Goal: Information Seeking & Learning: Learn about a topic

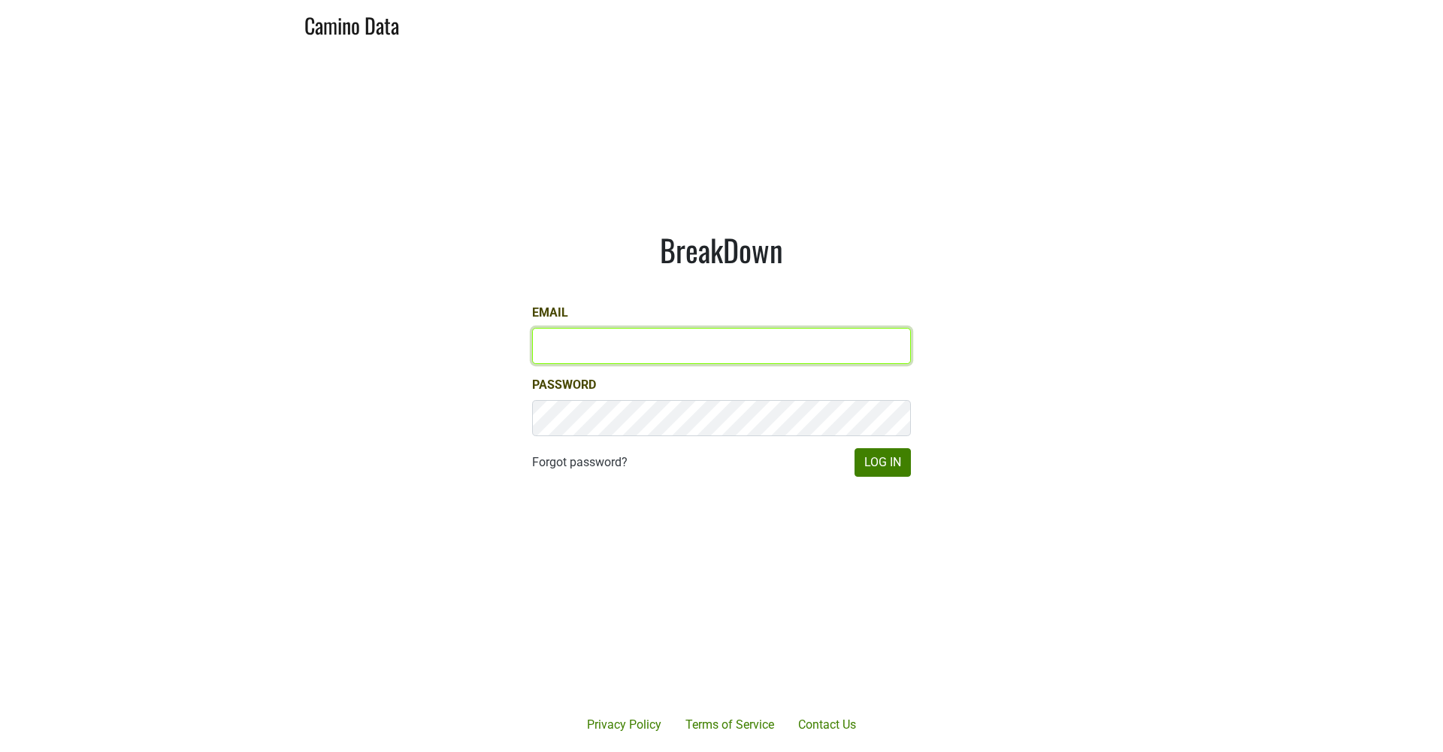
type input "[EMAIL_ADDRESS][DOMAIN_NAME]"
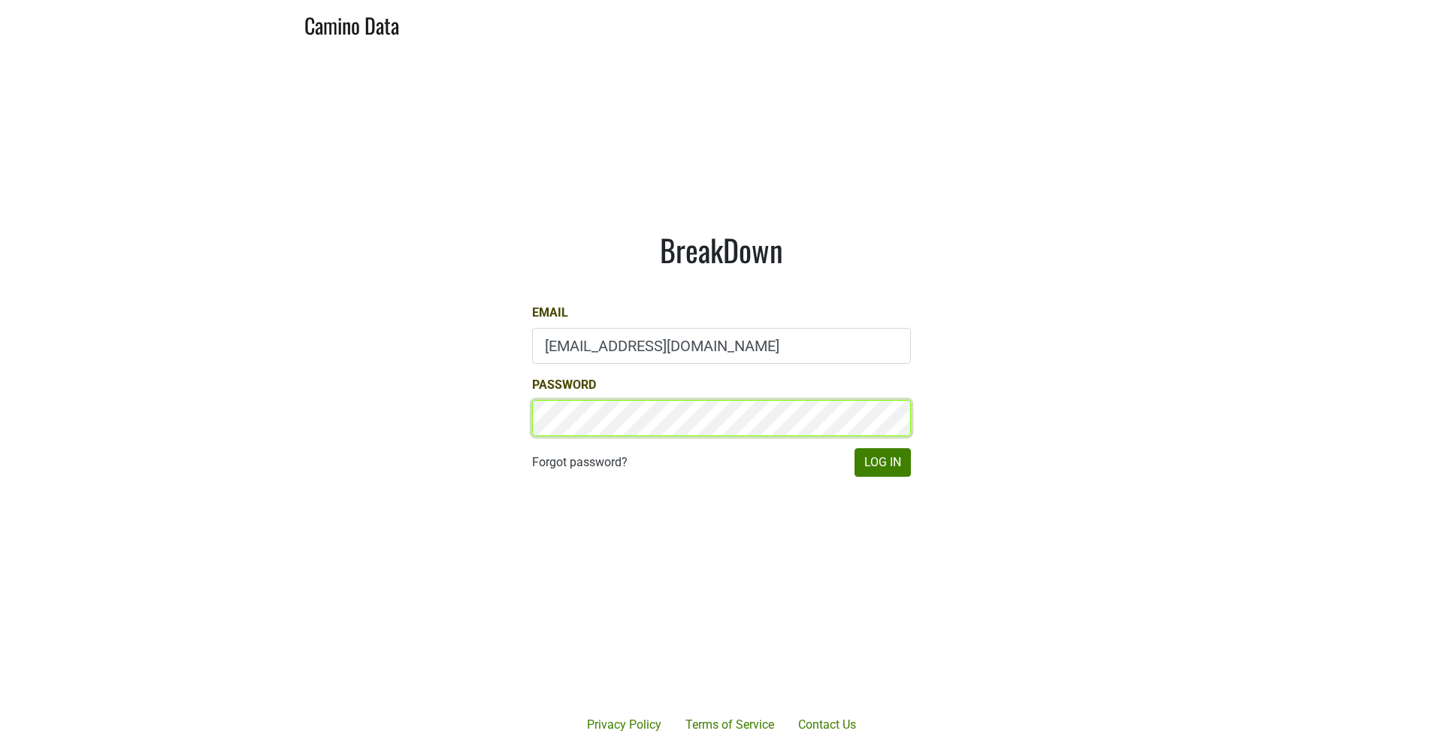
click at [882, 462] on button "Log In" at bounding box center [883, 462] width 56 height 29
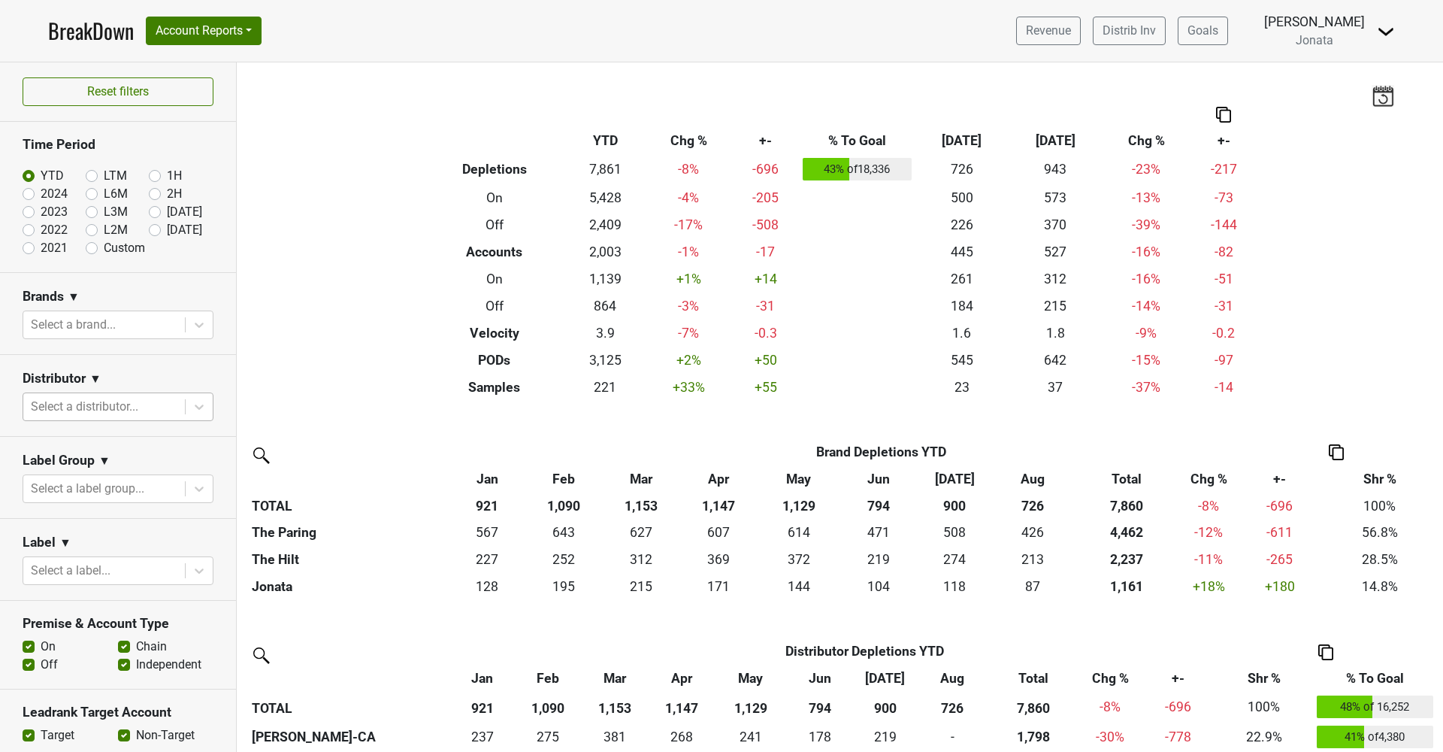
click at [101, 401] on div "Select a distributor..." at bounding box center [104, 407] width 147 height 18
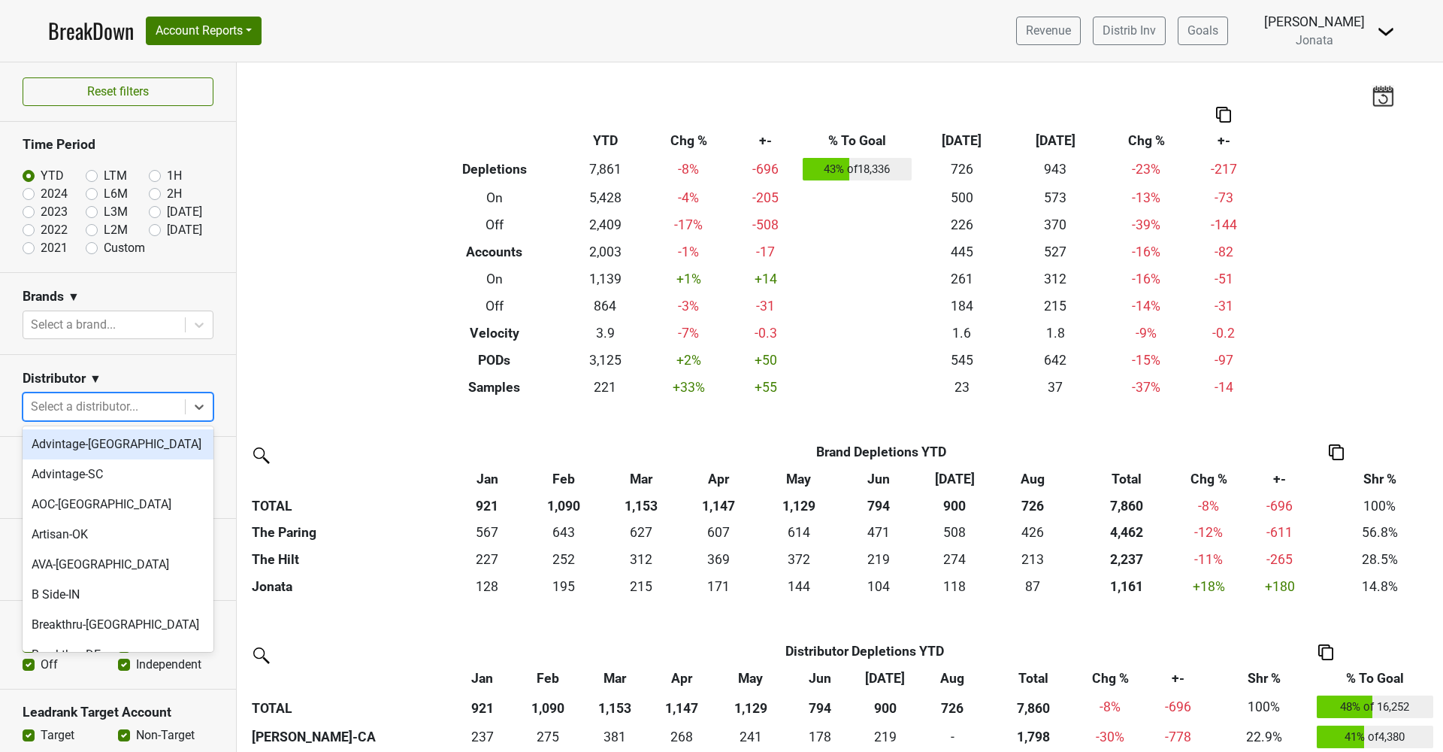
click at [104, 210] on label "L3M" at bounding box center [116, 212] width 24 height 18
click at [89, 210] on input "L3M" at bounding box center [116, 210] width 60 height 15
radio input "true"
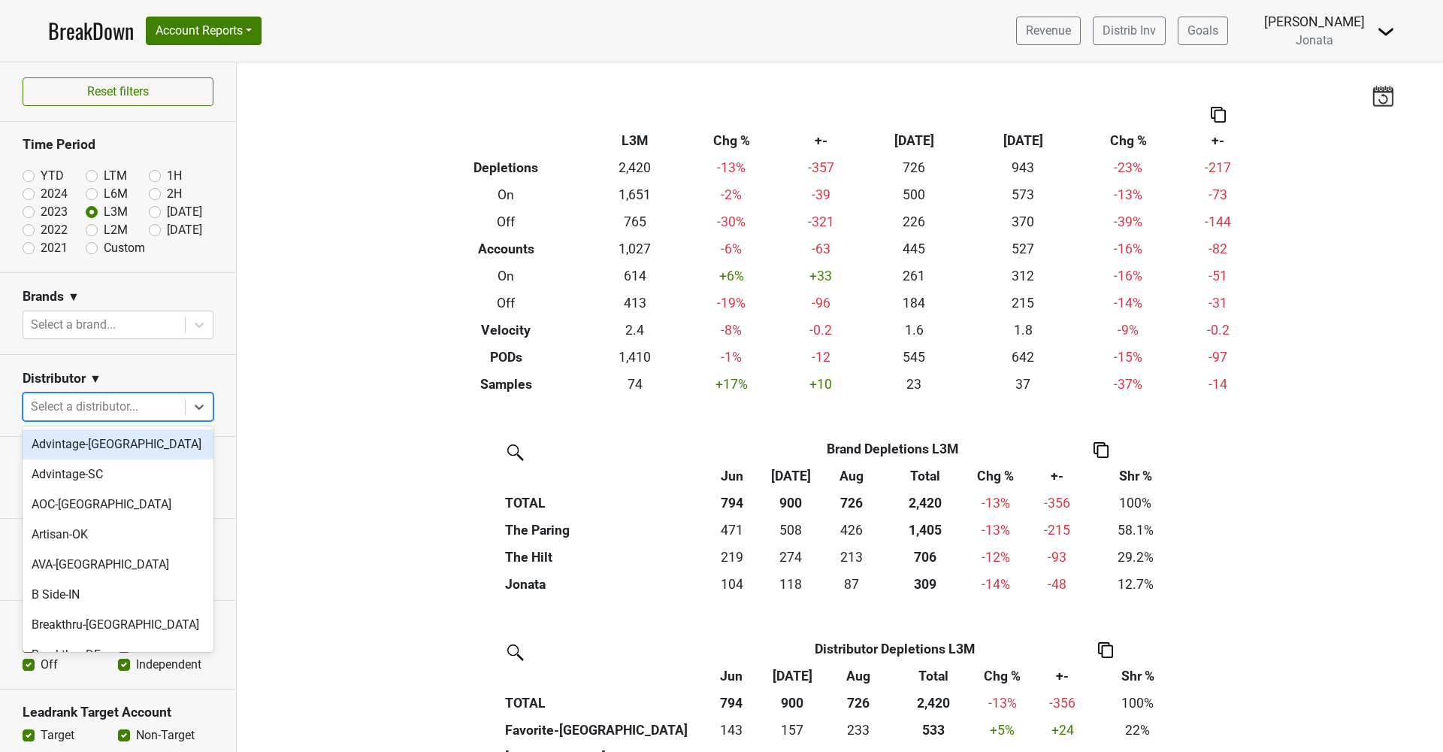
click at [75, 413] on div at bounding box center [104, 406] width 147 height 21
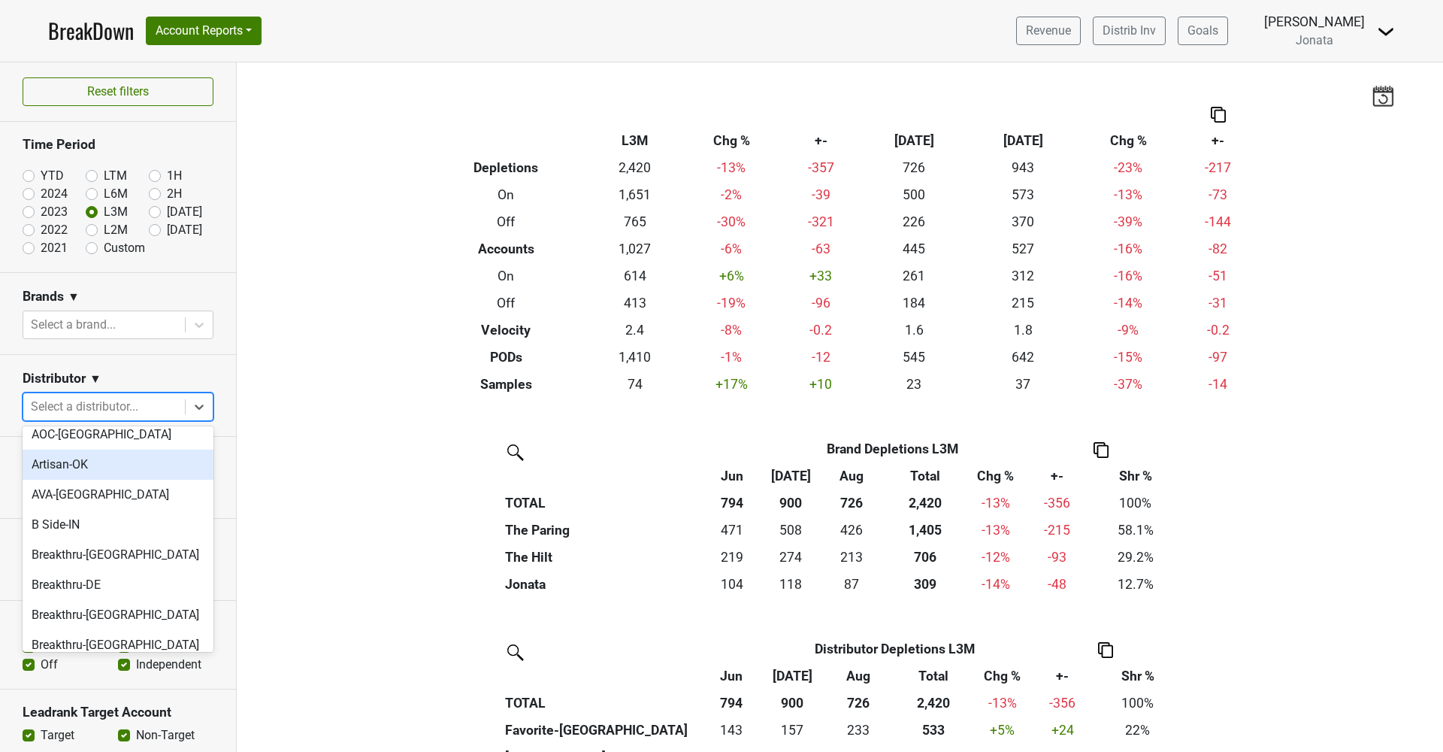
scroll to position [75, 0]
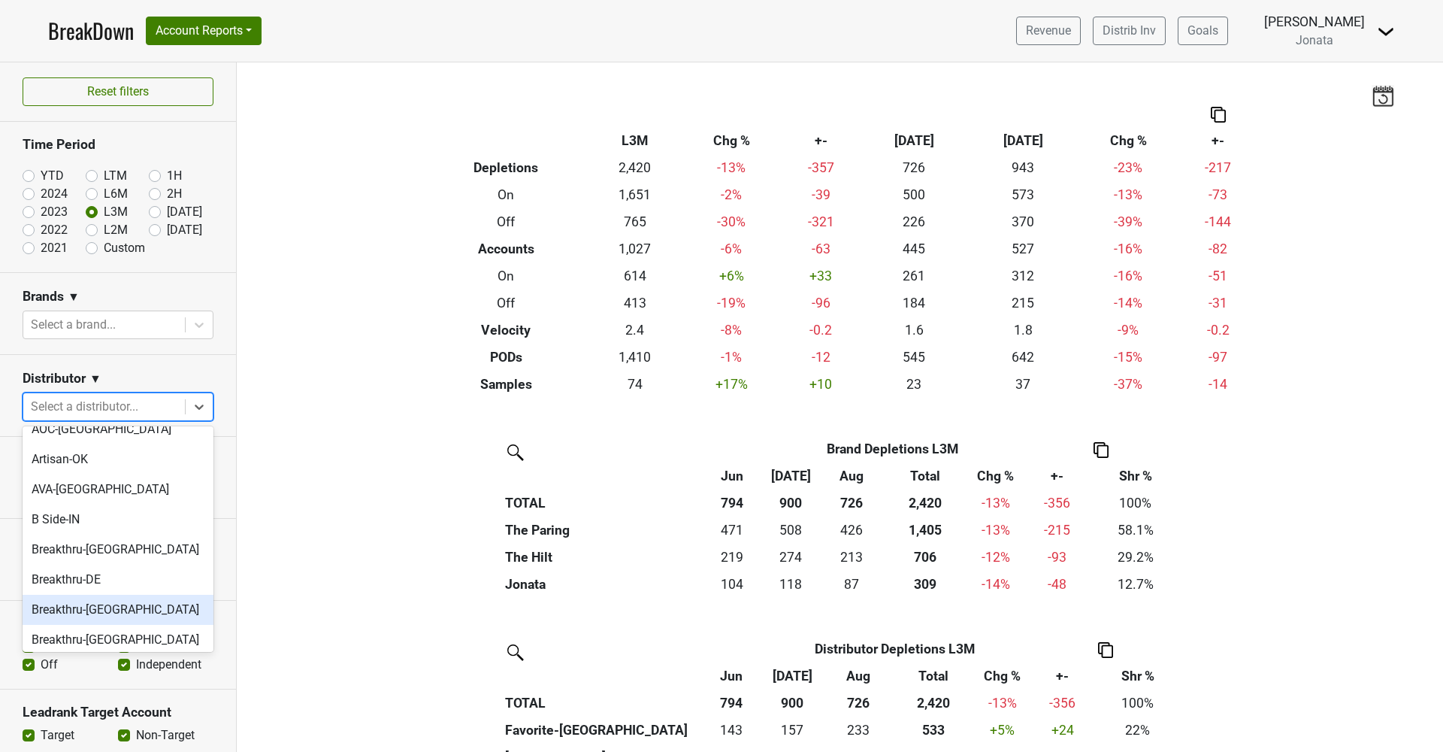
click at [62, 599] on div "Breakthru-[GEOGRAPHIC_DATA]" at bounding box center [118, 610] width 191 height 30
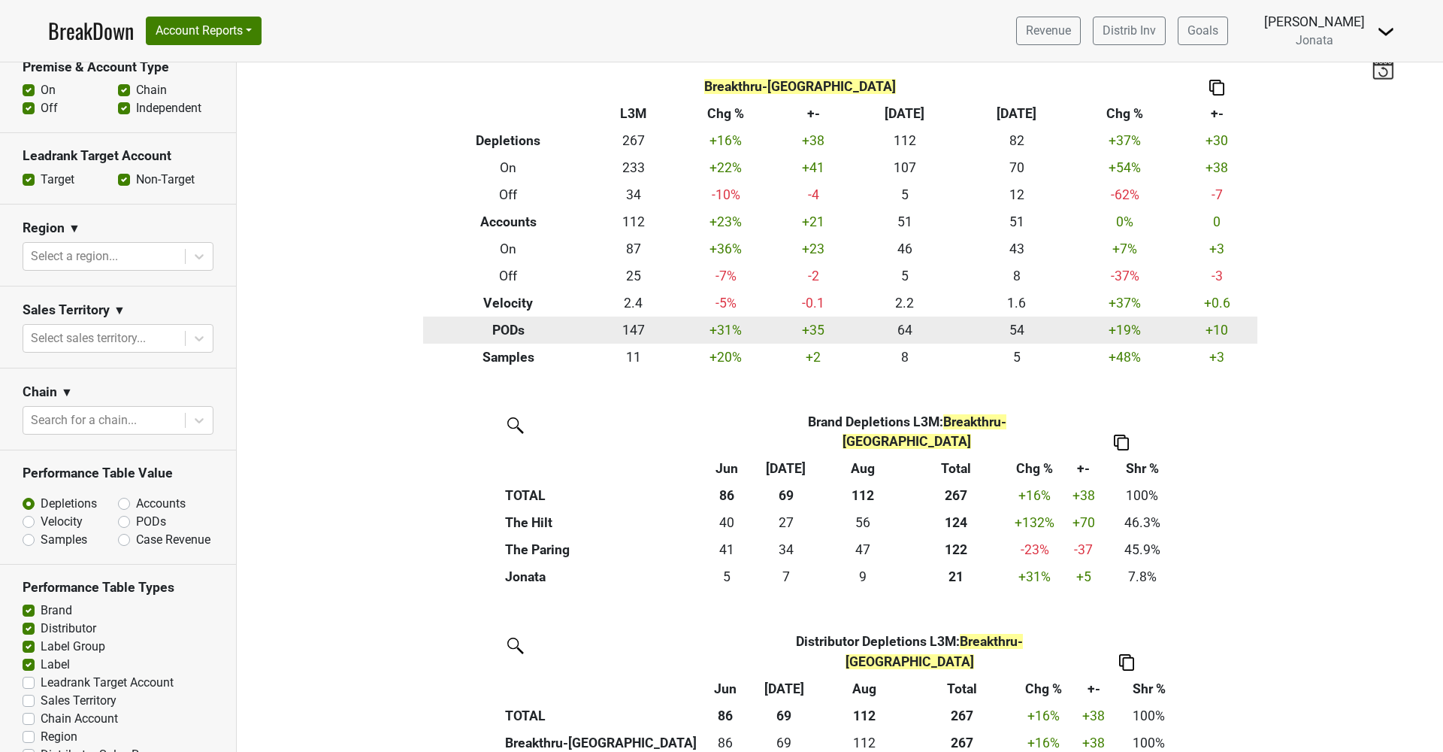
scroll to position [32, 0]
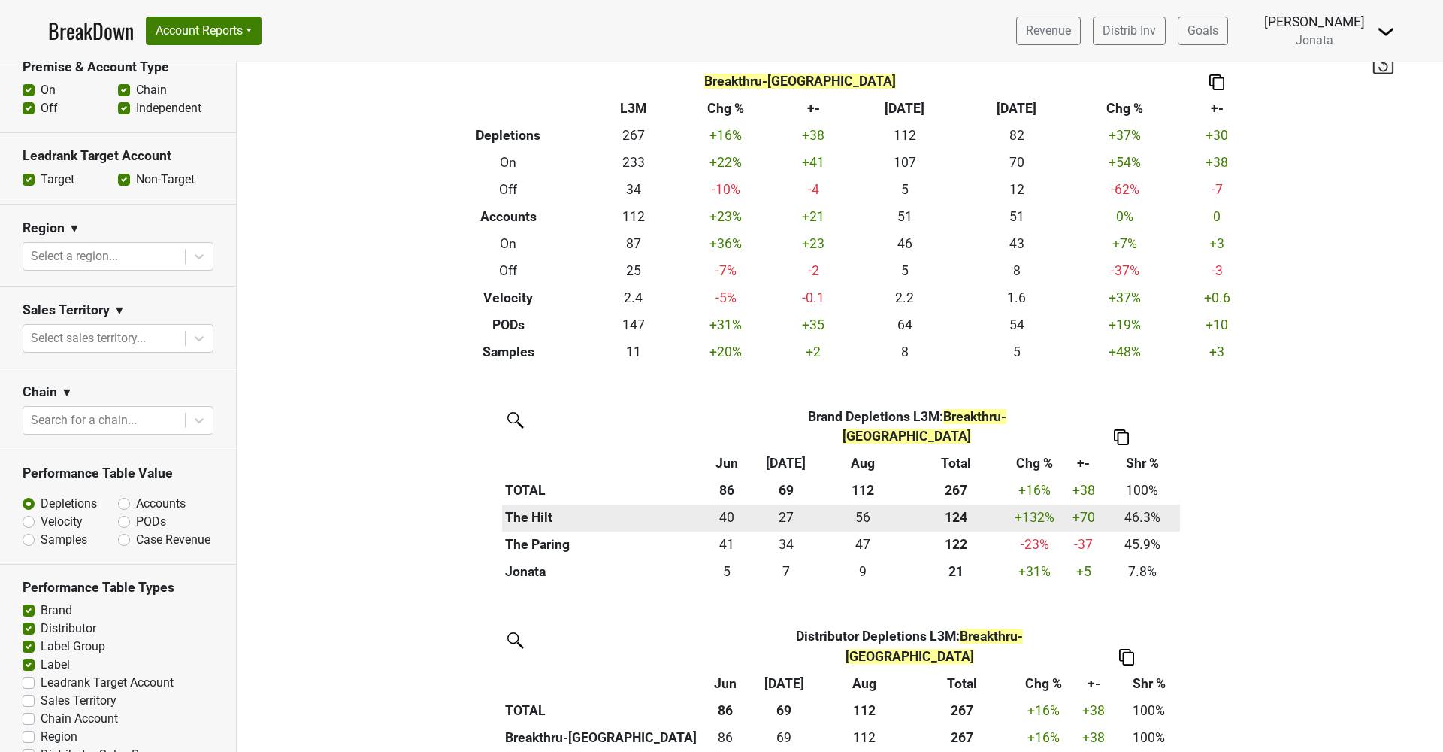
click at [861, 507] on div "55.75 56" at bounding box center [862, 517] width 77 height 20
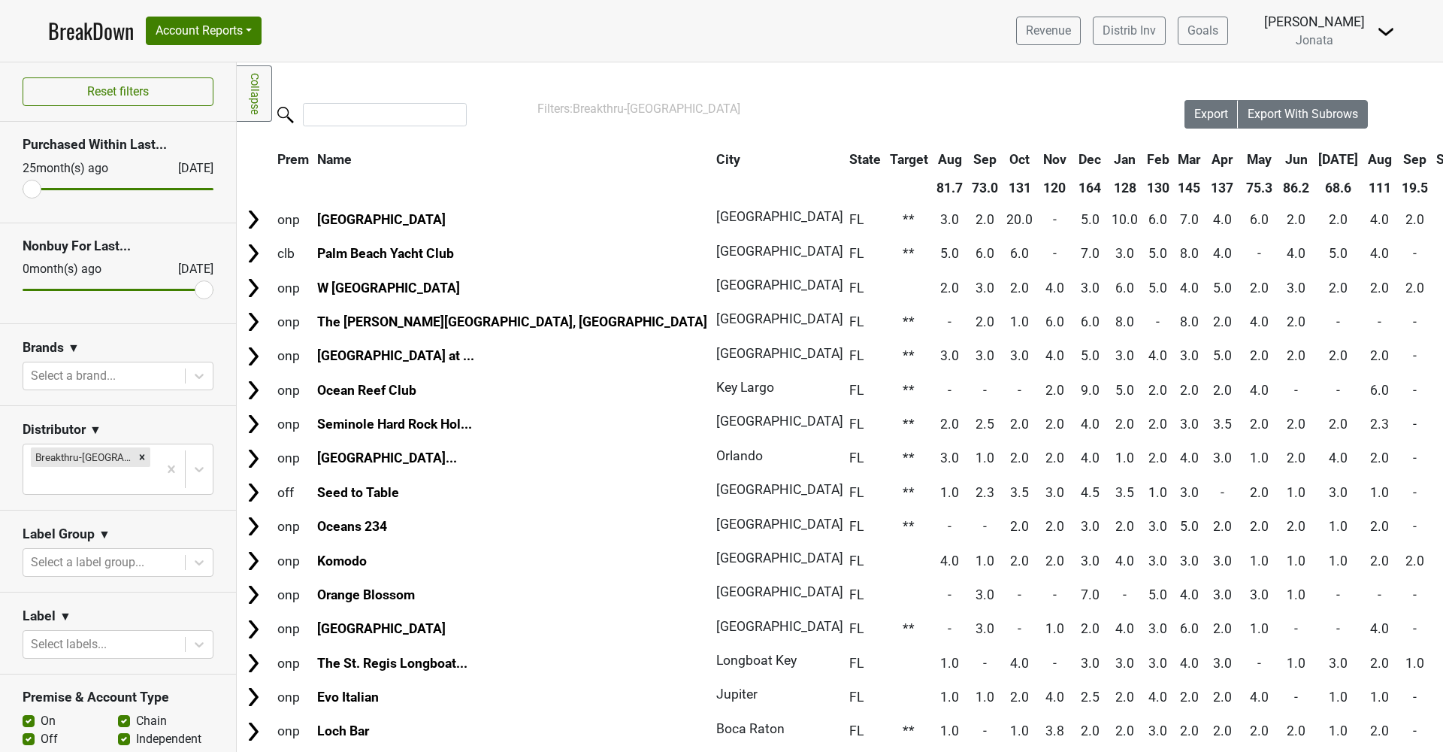
click at [1398, 157] on th "Sep" at bounding box center [1415, 159] width 34 height 27
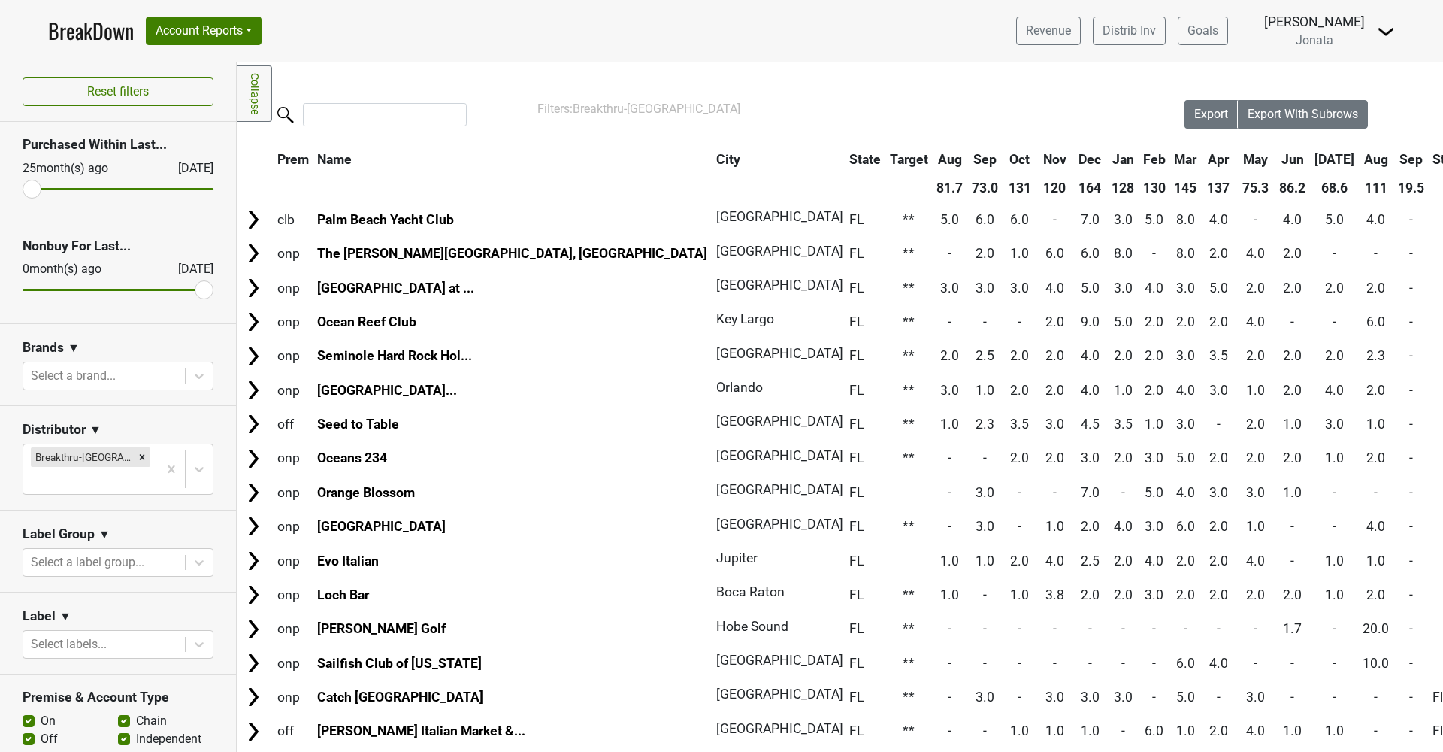
click at [1360, 162] on th "Aug" at bounding box center [1377, 159] width 34 height 27
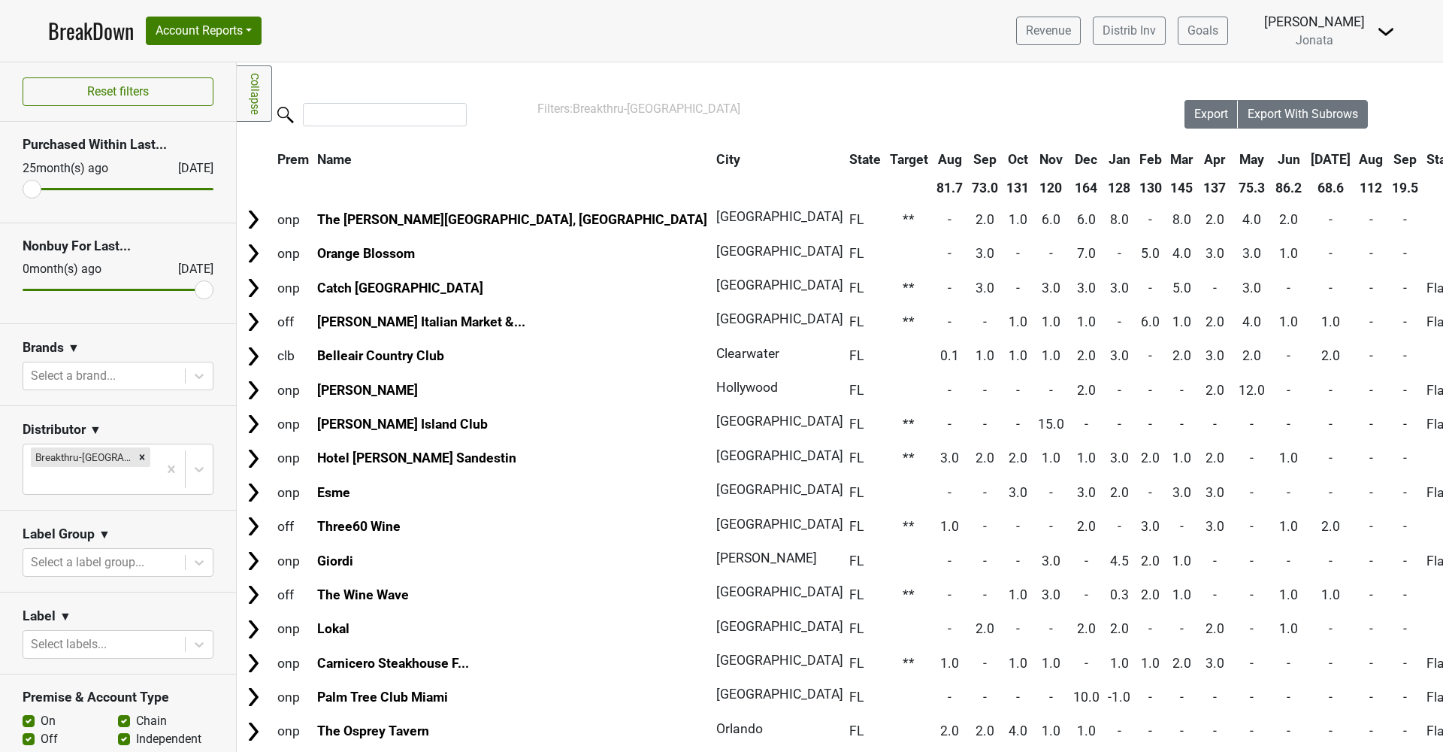
click at [1356, 161] on th "Aug" at bounding box center [1372, 159] width 32 height 27
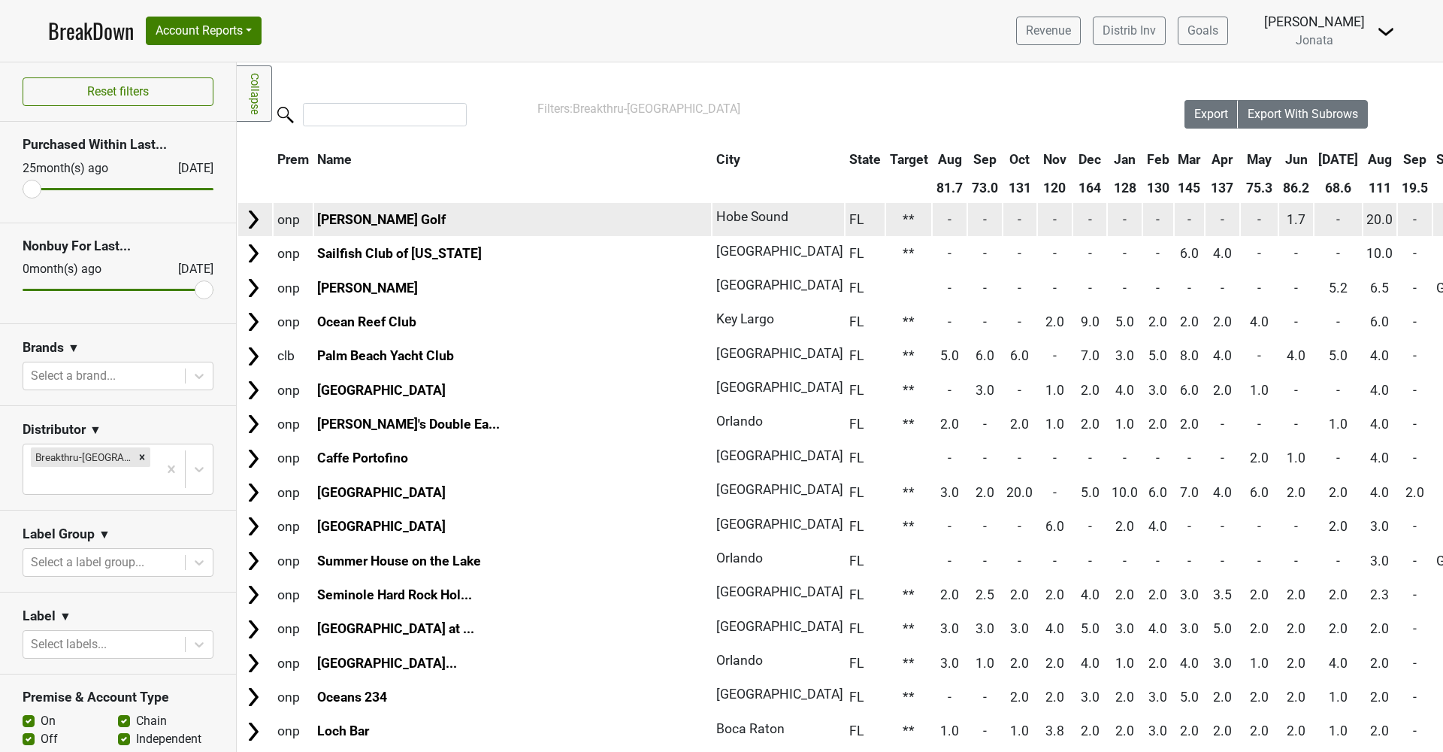
click at [1367, 217] on span "20.0" at bounding box center [1380, 219] width 26 height 15
click at [259, 224] on img at bounding box center [253, 219] width 23 height 23
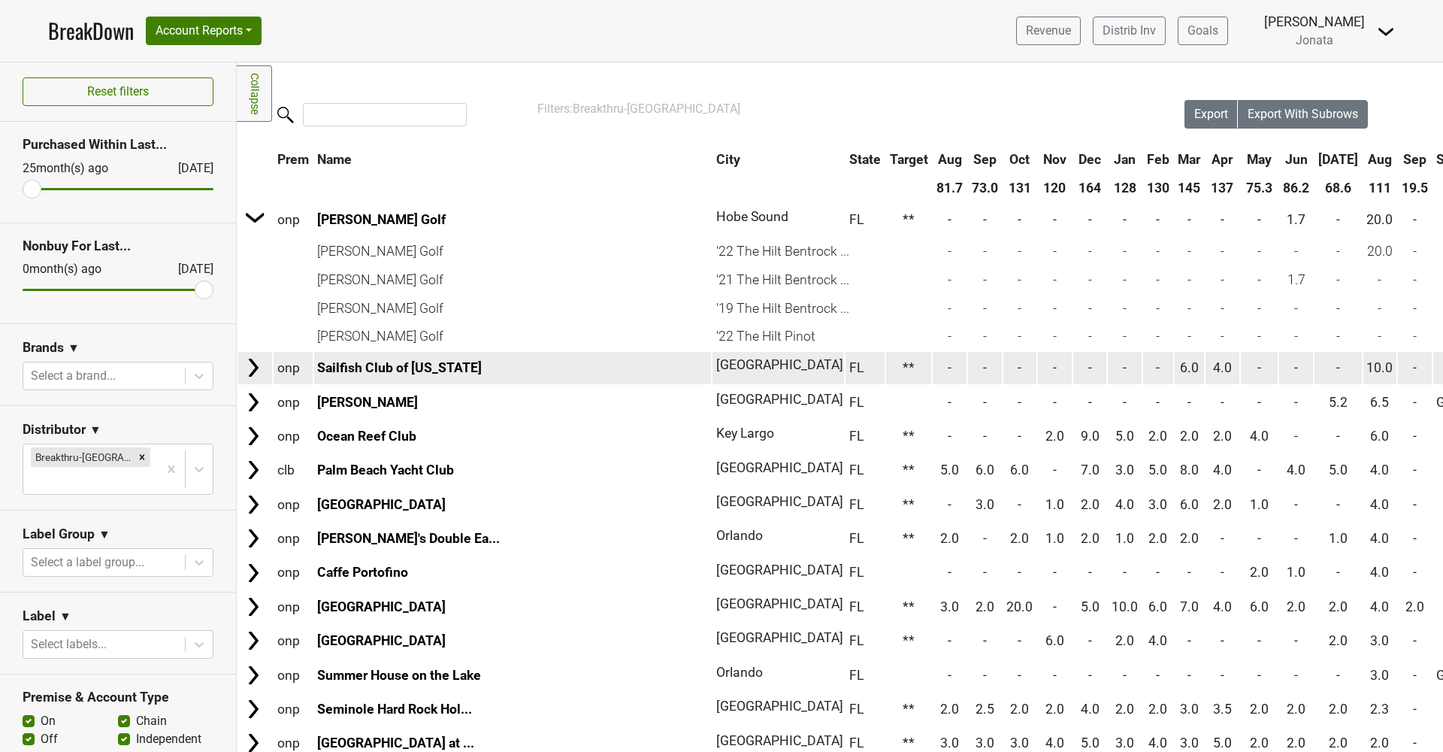
click at [262, 367] on img at bounding box center [253, 367] width 23 height 23
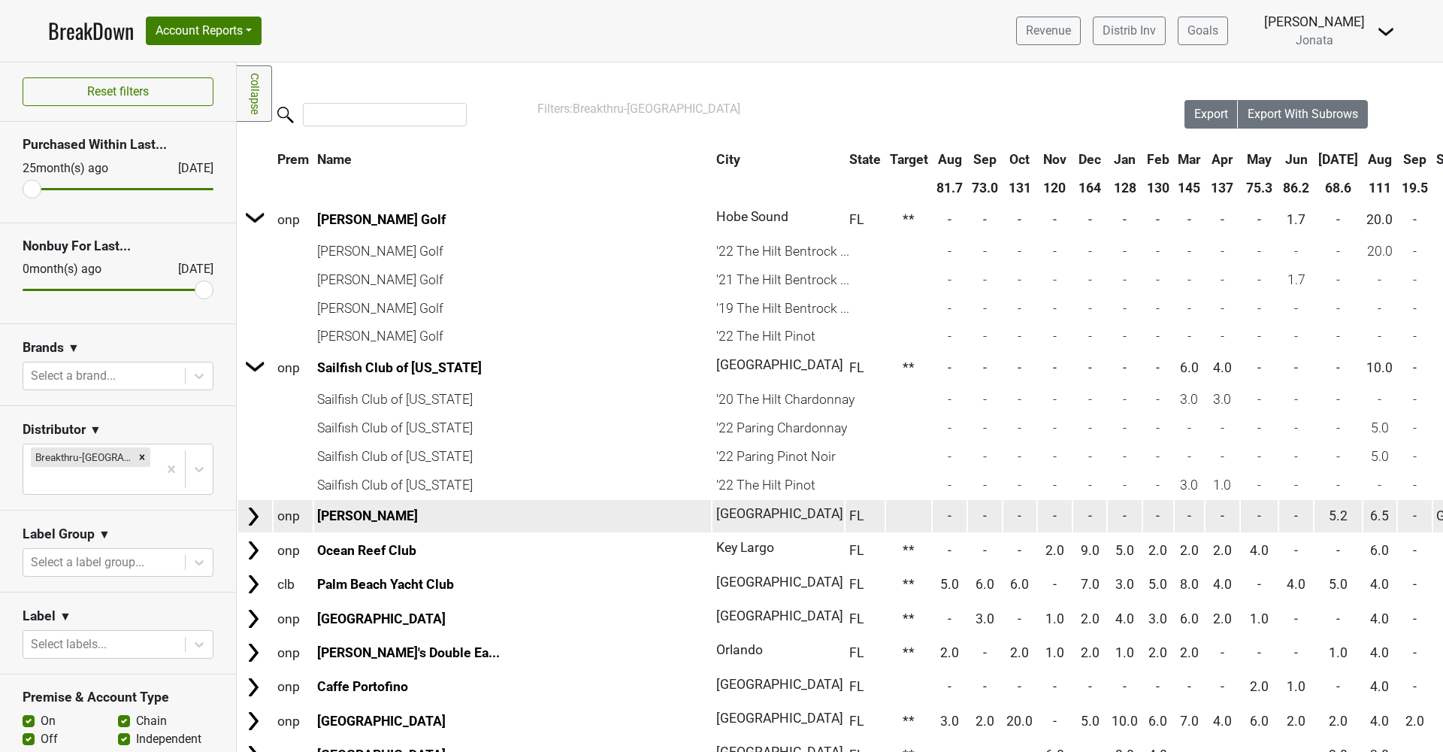
click at [263, 516] on img at bounding box center [253, 516] width 23 height 23
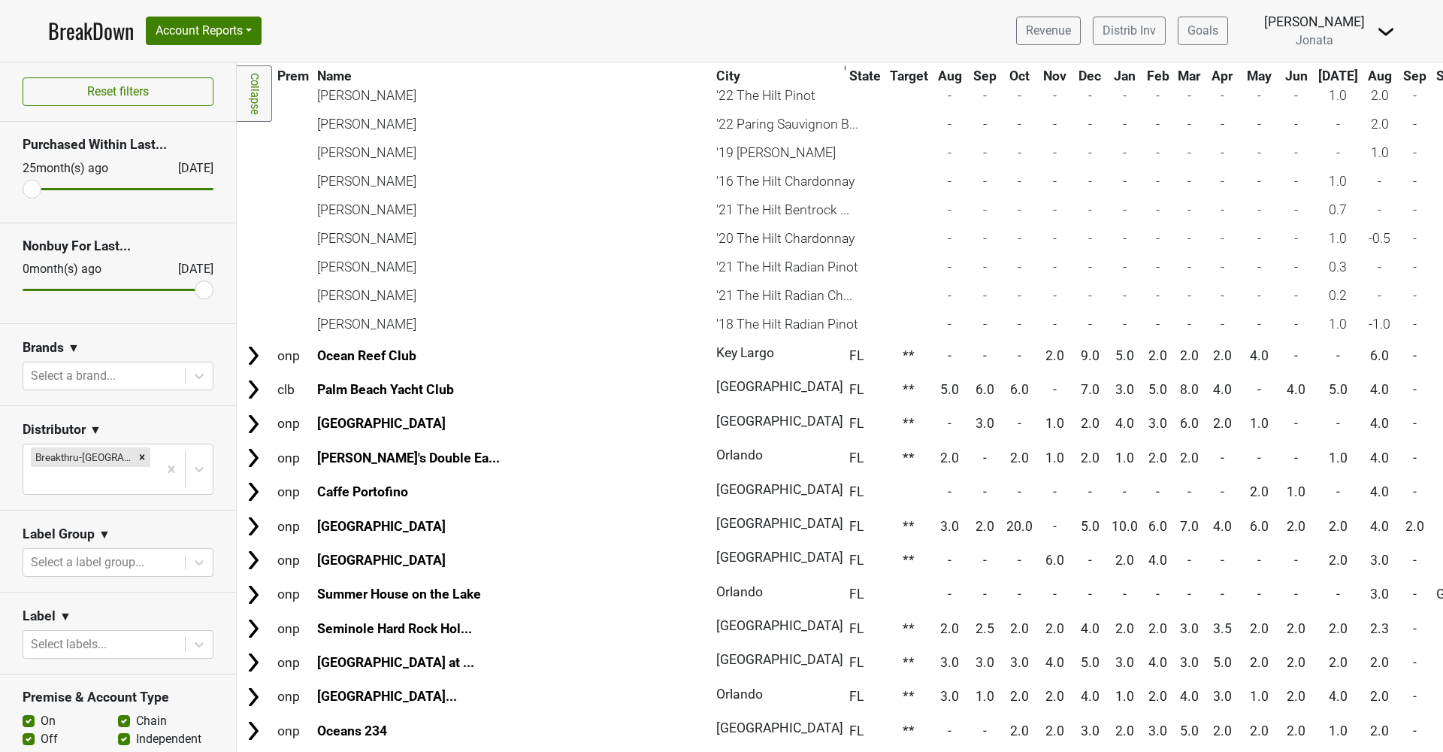
scroll to position [479, 0]
